Goal: Task Accomplishment & Management: Manage account settings

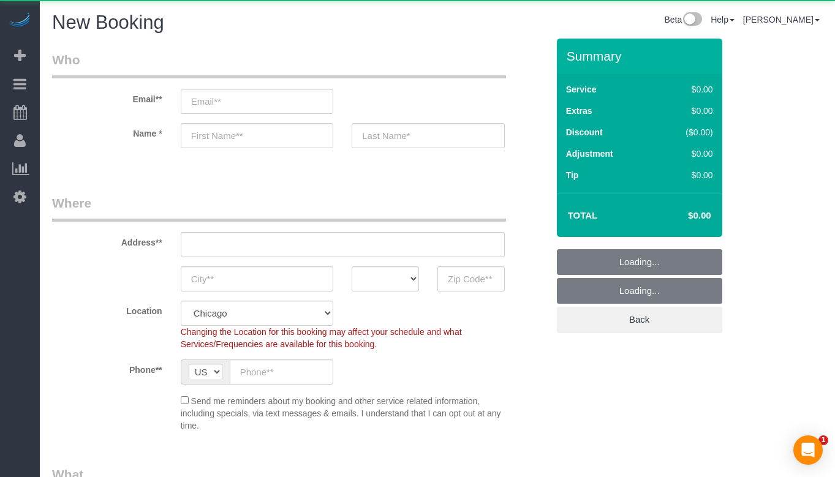
select select "512"
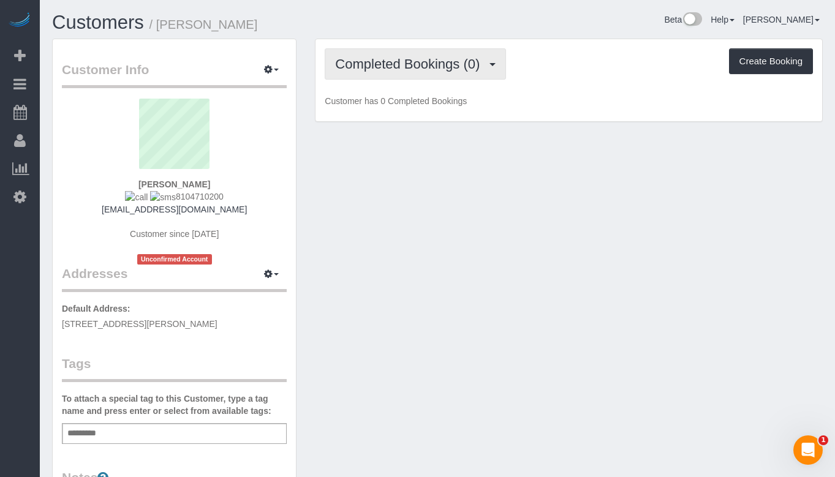
click at [460, 71] on span "Completed Bookings (0)" at bounding box center [410, 63] width 151 height 15
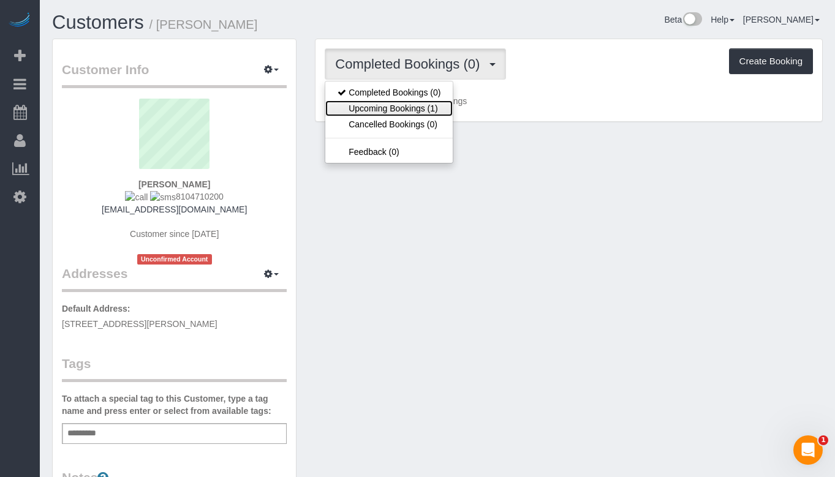
click at [422, 107] on link "Upcoming Bookings (1)" at bounding box center [388, 108] width 127 height 16
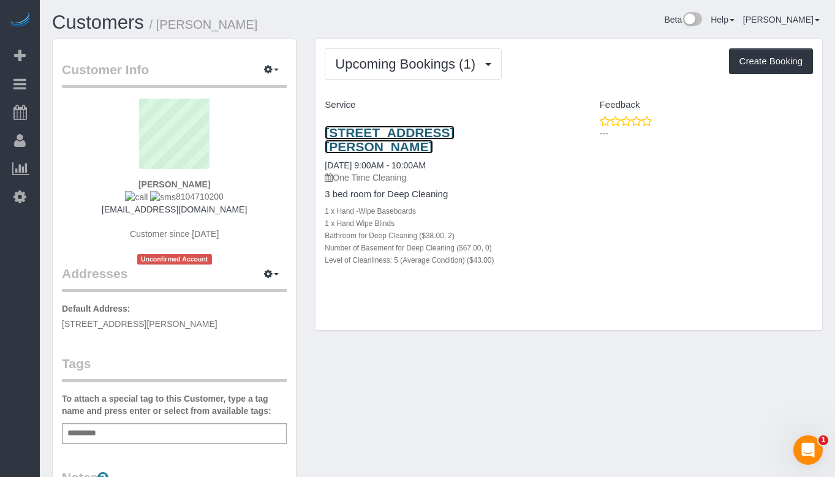
click at [400, 130] on link "[STREET_ADDRESS][PERSON_NAME]" at bounding box center [389, 140] width 129 height 28
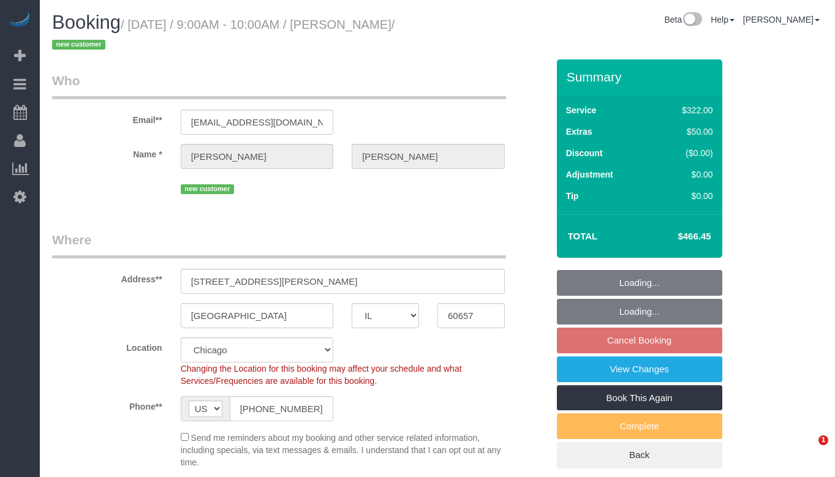
select select "IL"
select select "number:1"
select select "number:58"
select select "number:139"
select select "number:104"
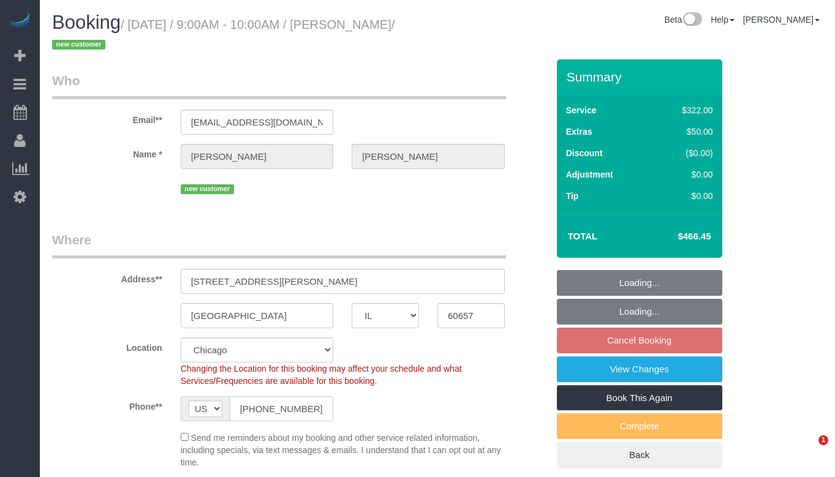
select select "513"
select select "2"
select select "5"
select select "spot1"
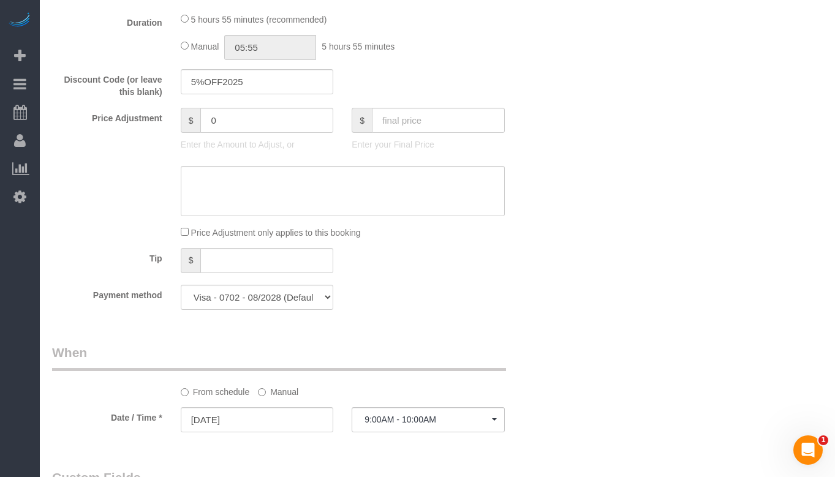
scroll to position [1041, 0]
click at [650, 178] on div "Who Email** karagfierro@gmail.com Name * Kara Fierro new customer Where Address…" at bounding box center [437, 328] width 770 height 2620
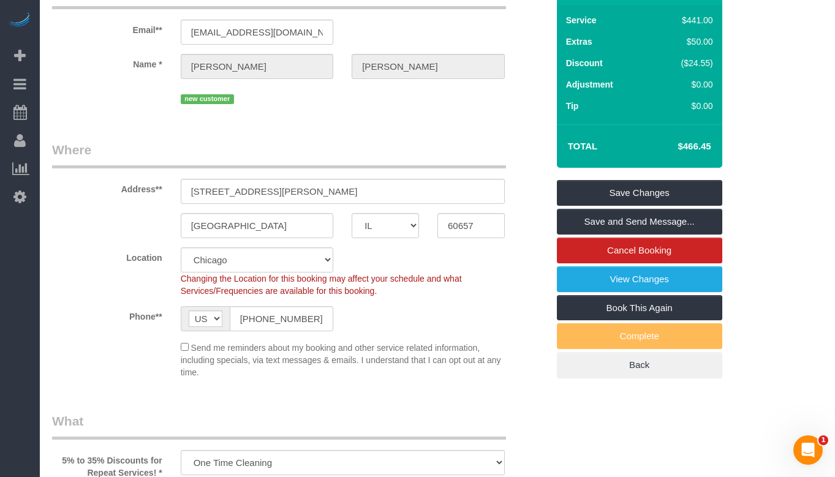
scroll to position [77, 0]
